Goal: Use online tool/utility: Utilize a website feature to perform a specific function

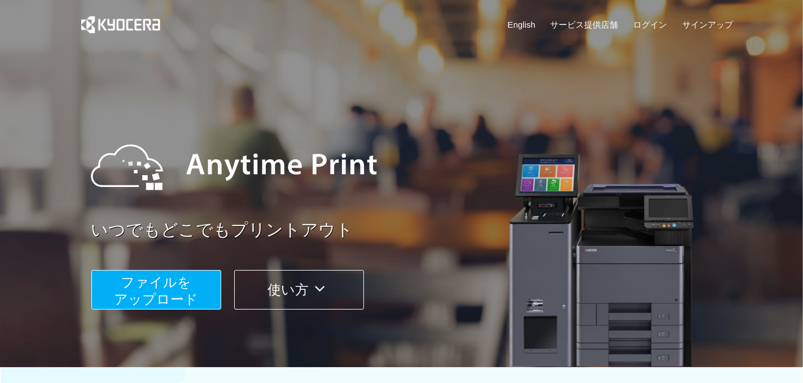
scroll to position [335, 0]
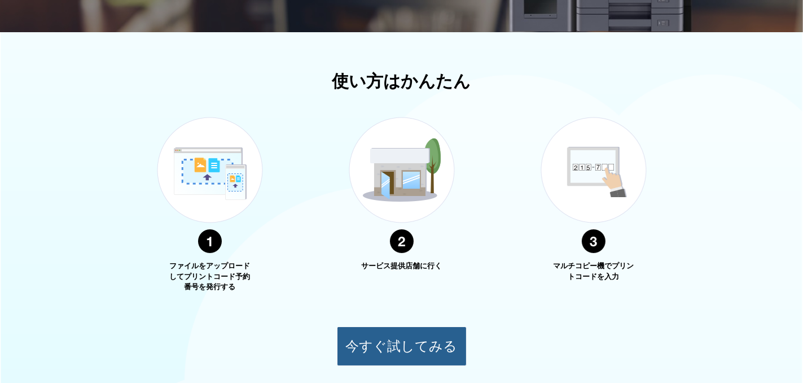
click at [395, 339] on button "今すぐ試してみる" at bounding box center [402, 346] width 130 height 40
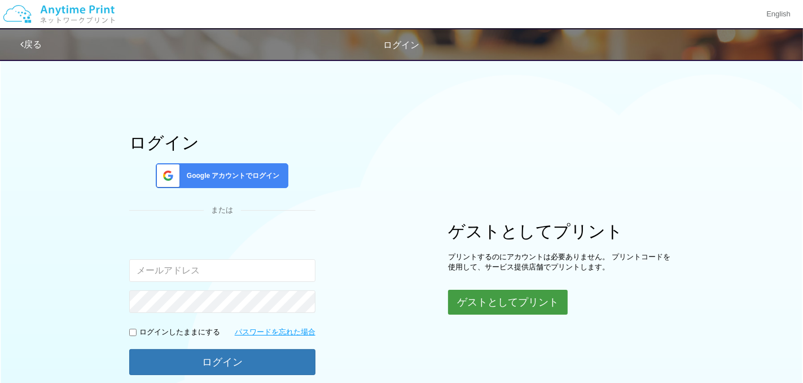
click at [487, 305] on button "ゲストとしてプリント" at bounding box center [508, 302] width 120 height 25
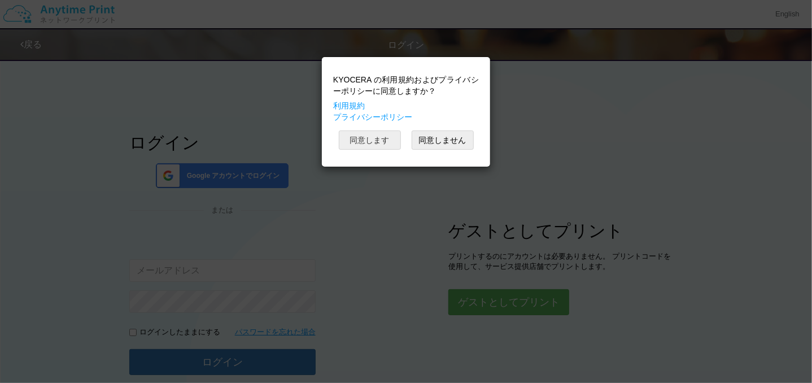
click at [384, 143] on button "同意します" at bounding box center [370, 139] width 62 height 19
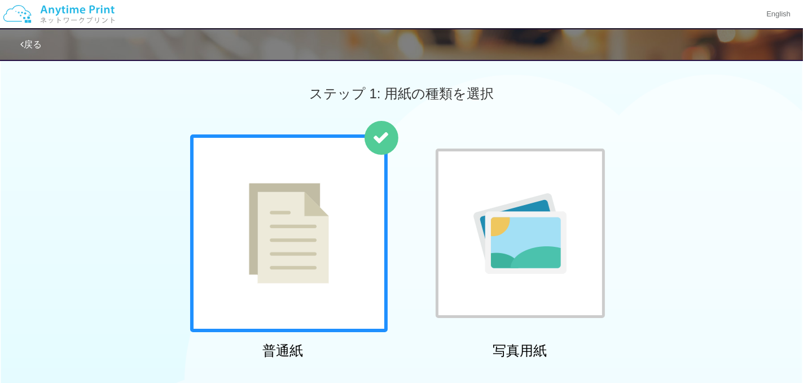
scroll to position [335, 0]
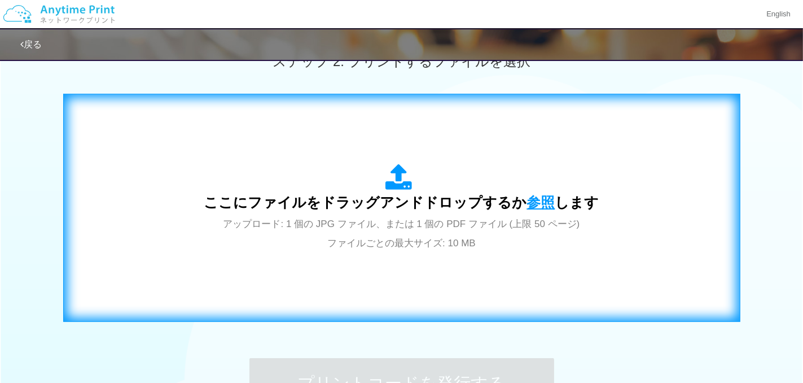
click at [540, 202] on span "参照" at bounding box center [541, 202] width 28 height 16
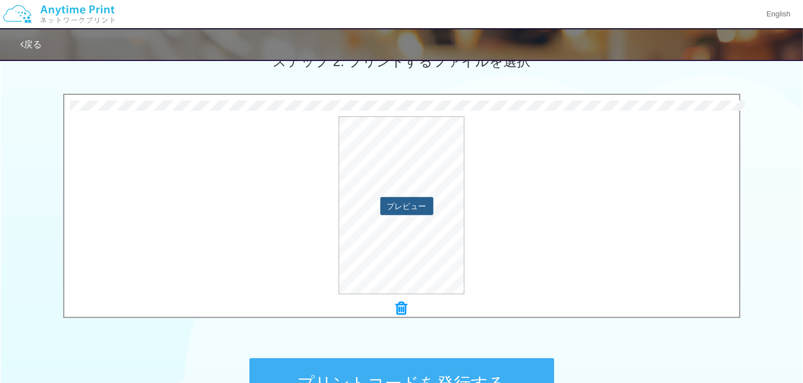
click at [404, 206] on button "プレビュー" at bounding box center [407, 206] width 53 height 18
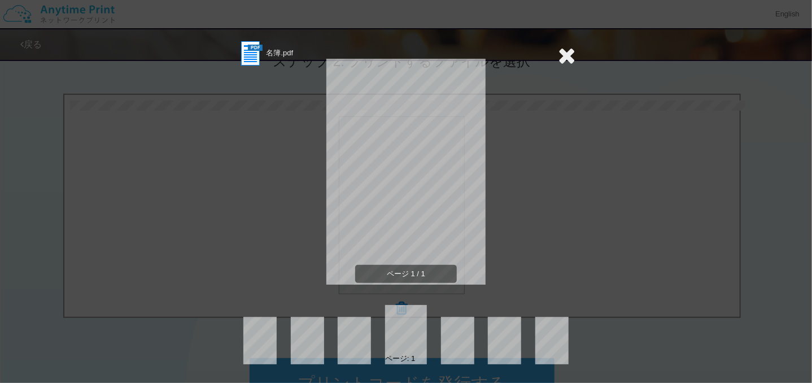
click at [567, 57] on icon at bounding box center [567, 55] width 18 height 23
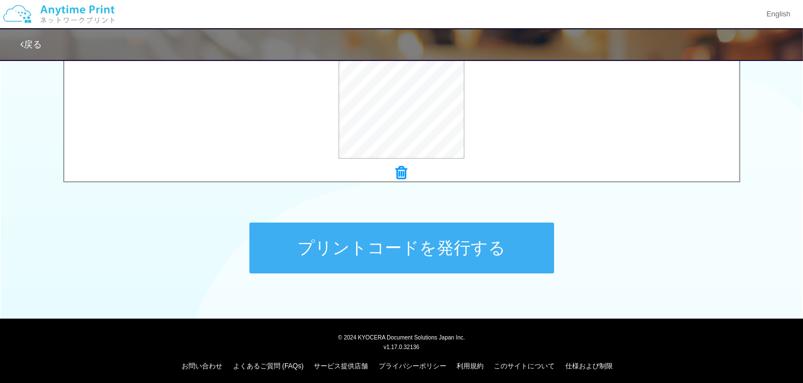
scroll to position [475, 0]
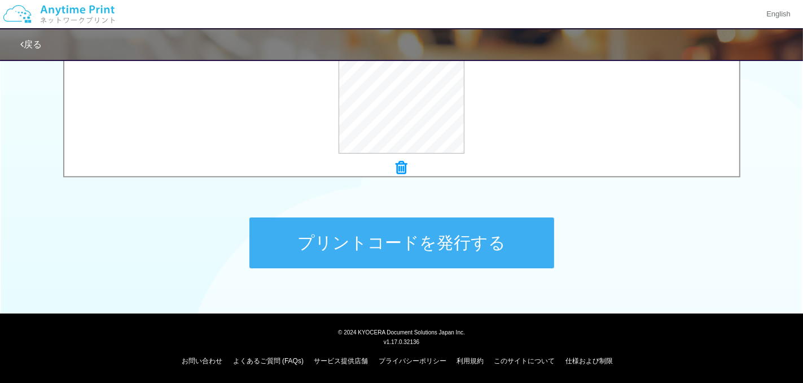
click at [471, 238] on button "プリントコードを発行する" at bounding box center [402, 242] width 305 height 51
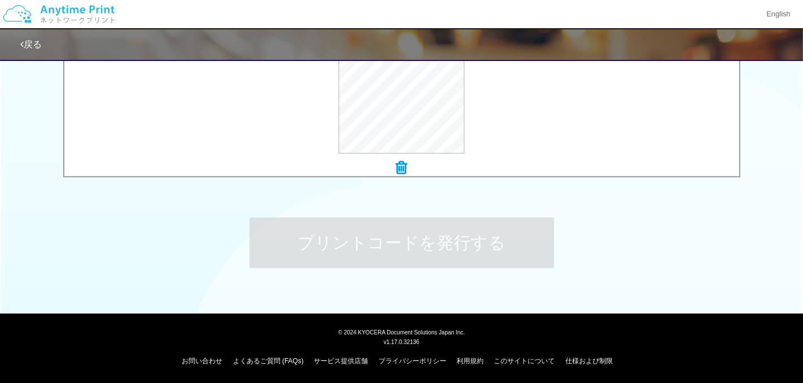
scroll to position [0, 0]
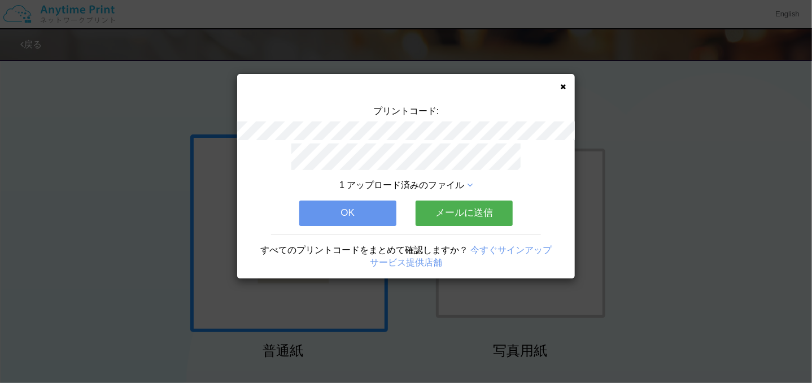
click at [466, 215] on button "メールに送信" at bounding box center [464, 212] width 97 height 25
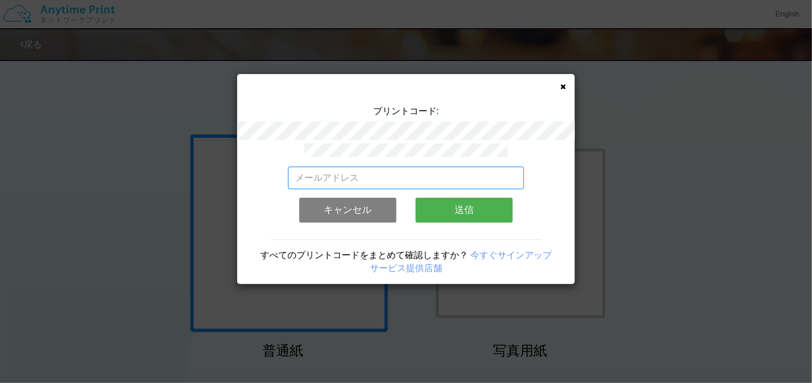
click at [382, 172] on input "email" at bounding box center [406, 178] width 237 height 23
type input "[PERSON_NAME][EMAIL_ADDRESS][DOMAIN_NAME]"
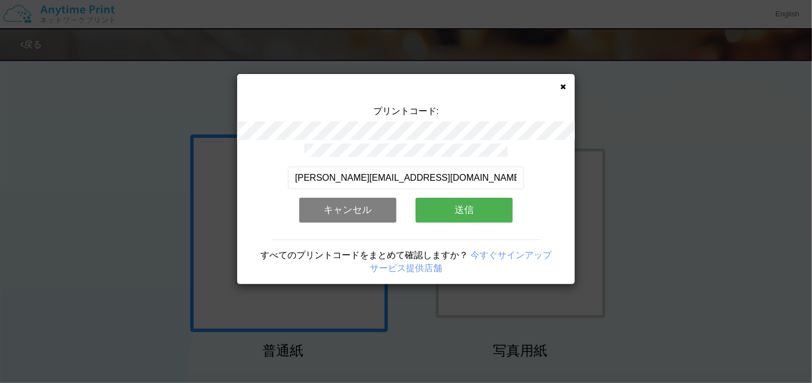
click at [455, 208] on button "送信" at bounding box center [464, 210] width 97 height 25
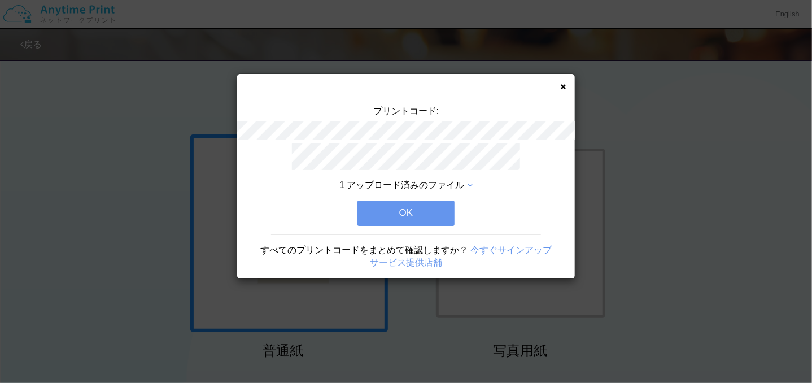
click at [423, 208] on button "OK" at bounding box center [405, 212] width 97 height 25
